Goal: Task Accomplishment & Management: Use online tool/utility

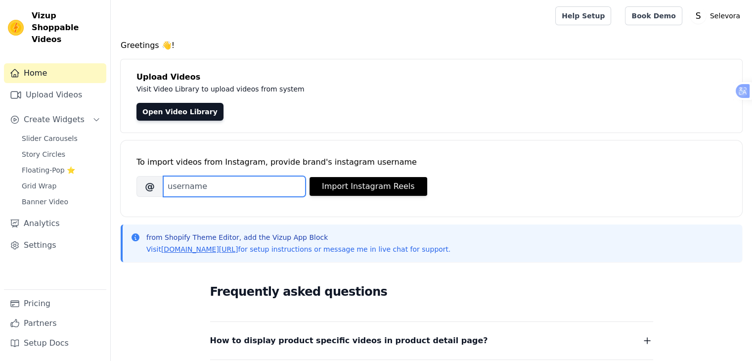
click at [239, 188] on input "Brand's Instagram Username" at bounding box center [234, 186] width 142 height 21
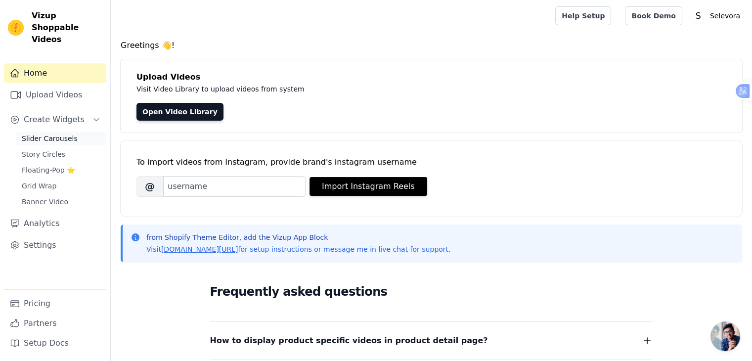
click at [52, 133] on span "Slider Carousels" at bounding box center [50, 138] width 56 height 10
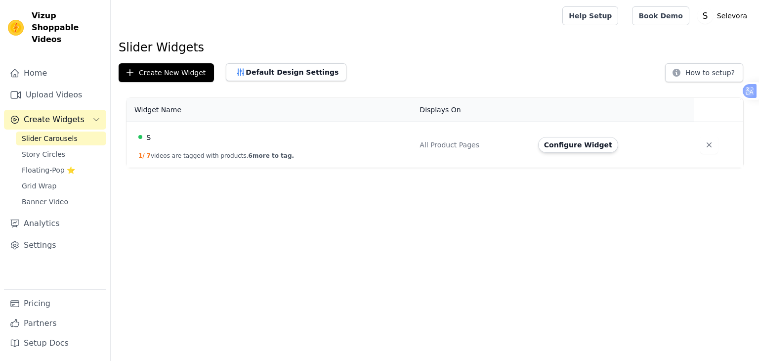
click at [287, 151] on td "s 1 / 7 videos are tagged with products. 6 more to tag." at bounding box center [270, 145] width 287 height 46
click at [592, 141] on button "Configure Widget" at bounding box center [578, 145] width 80 height 16
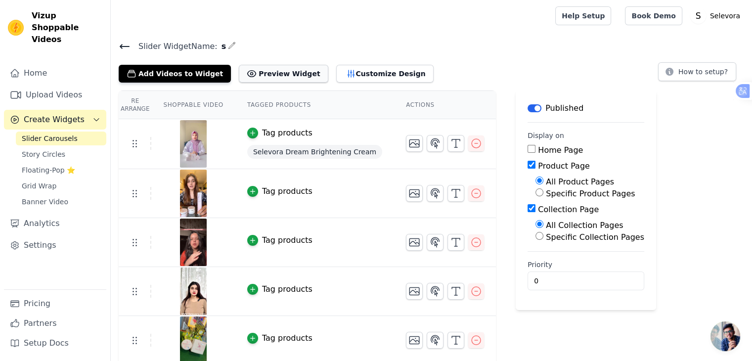
click at [282, 72] on button "Preview Widget" at bounding box center [283, 74] width 89 height 18
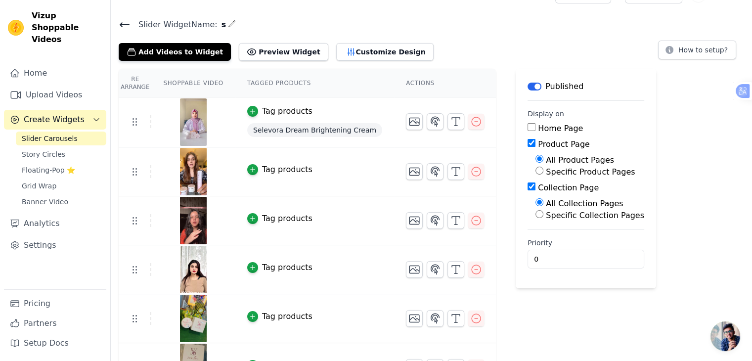
scroll to position [28, 0]
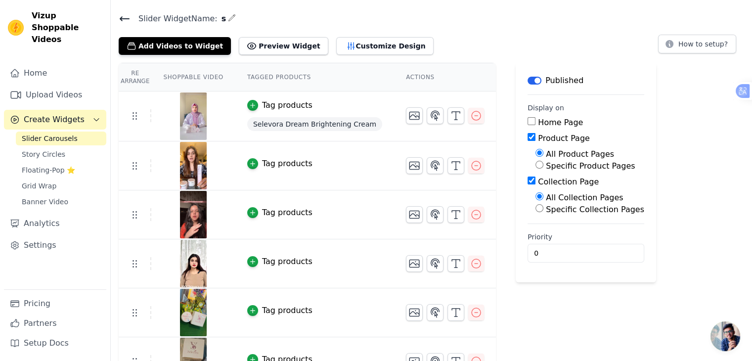
click at [527, 121] on input "Home Page" at bounding box center [531, 121] width 8 height 8
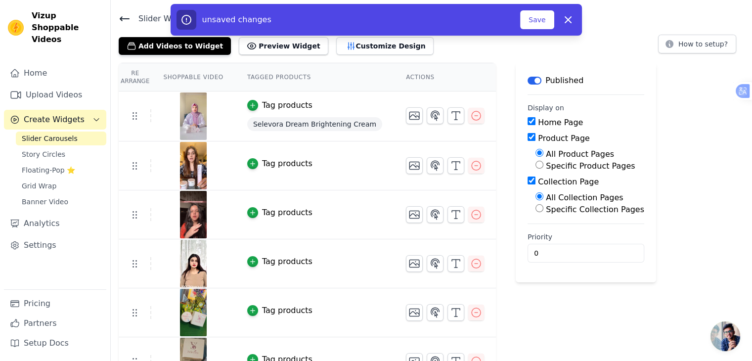
click at [527, 121] on input "Home Page" at bounding box center [531, 121] width 8 height 8
checkbox input "false"
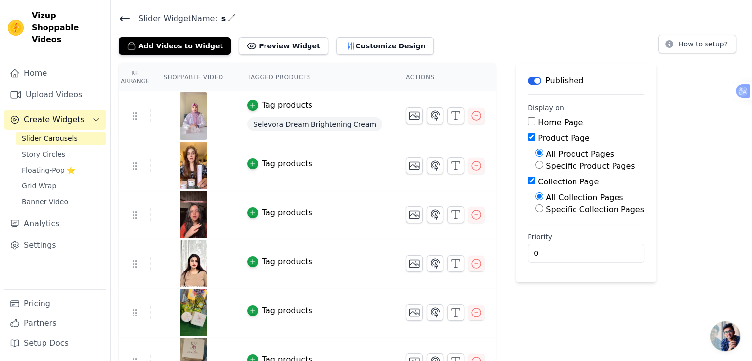
scroll to position [100, 0]
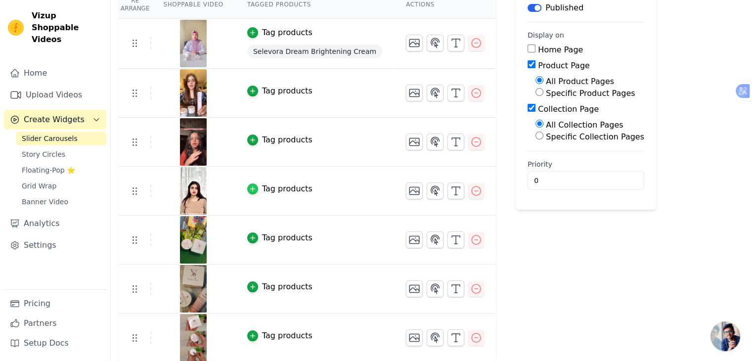
click at [249, 186] on icon "button" at bounding box center [252, 188] width 7 height 7
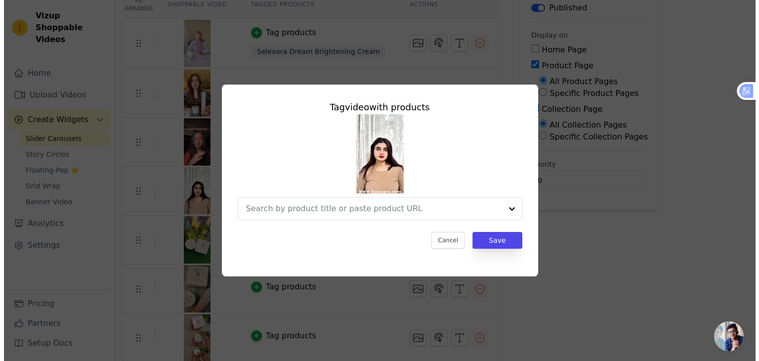
scroll to position [0, 0]
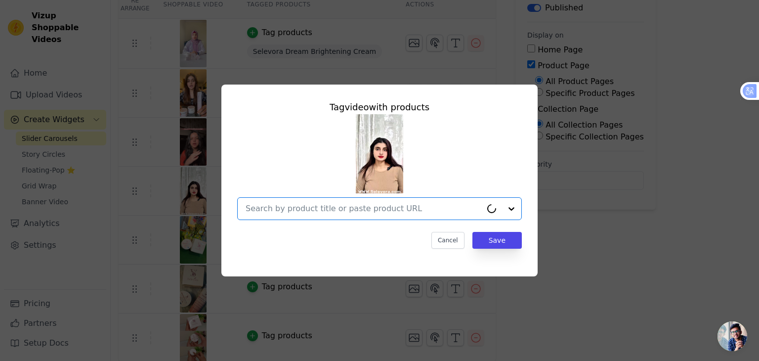
click at [362, 206] on input "text" at bounding box center [364, 209] width 236 height 12
click at [556, 237] on div "Tag video with products Cancel Save" at bounding box center [379, 180] width 727 height 223
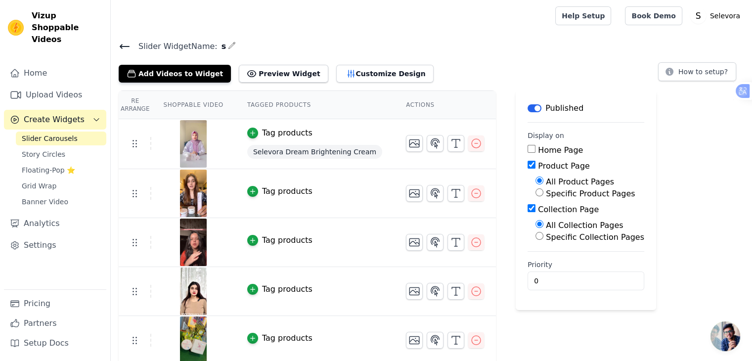
click at [228, 45] on icon "button" at bounding box center [232, 46] width 8 height 8
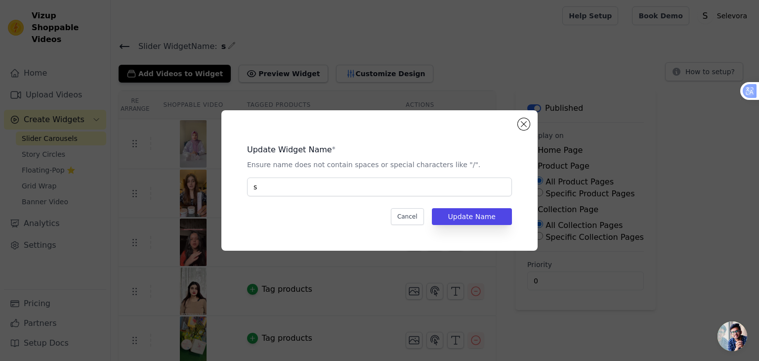
click at [298, 176] on div "Update Widget Name * Ensure name does not contain spaces or special characters …" at bounding box center [379, 166] width 265 height 60
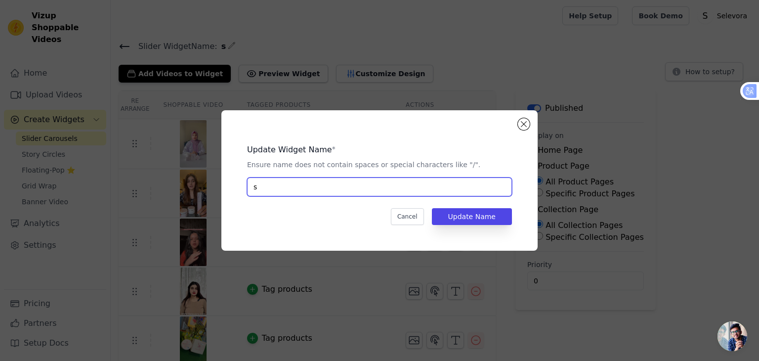
click at [284, 186] on input "s" at bounding box center [379, 186] width 265 height 19
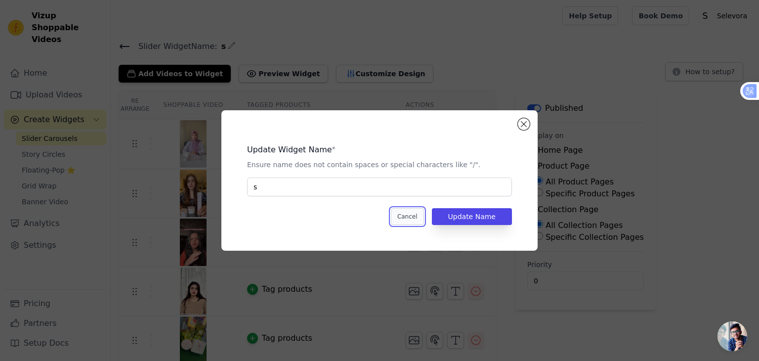
click at [417, 215] on button "Cancel" at bounding box center [407, 216] width 33 height 17
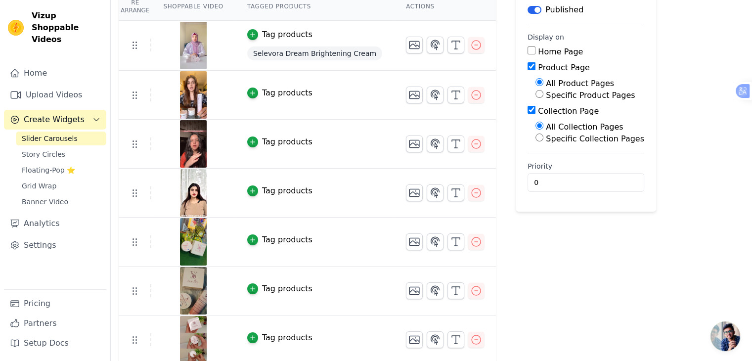
scroll to position [100, 0]
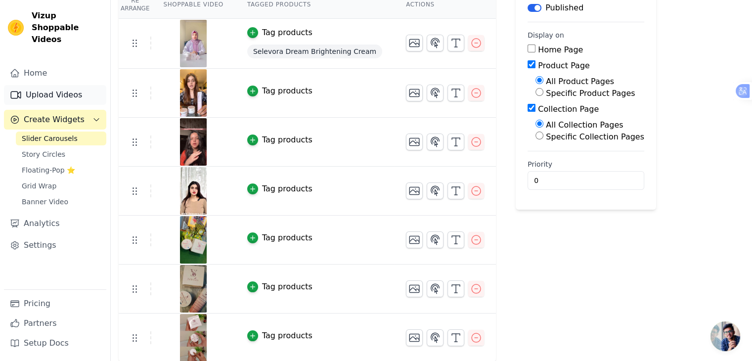
click at [47, 85] on link "Upload Videos" at bounding box center [55, 95] width 102 height 20
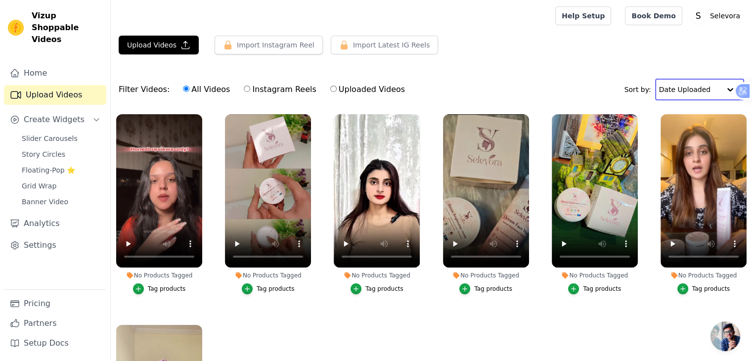
click at [694, 87] on input "text" at bounding box center [689, 90] width 61 height 20
click at [584, 82] on div "Filter Videos: All Videos Instagram Reels Uploaded Videos Sort by: Date Uploaded" at bounding box center [431, 89] width 641 height 39
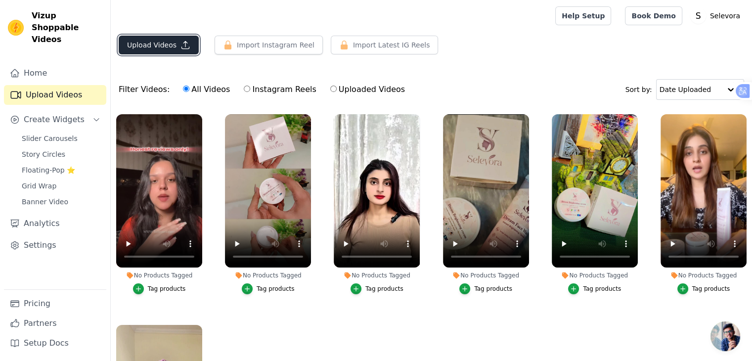
click at [159, 42] on button "Upload Videos" at bounding box center [159, 45] width 80 height 19
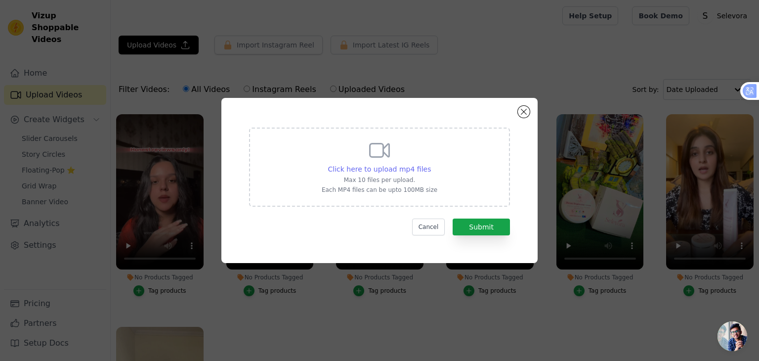
click at [388, 169] on span "Click here to upload mp4 files" at bounding box center [379, 169] width 103 height 8
click at [430, 164] on input "Click here to upload mp4 files Max 10 files per upload. Each MP4 files can be u…" at bounding box center [430, 164] width 0 height 0
click at [521, 115] on button "Close modal" at bounding box center [524, 112] width 12 height 12
